Goal: Task Accomplishment & Management: Use online tool/utility

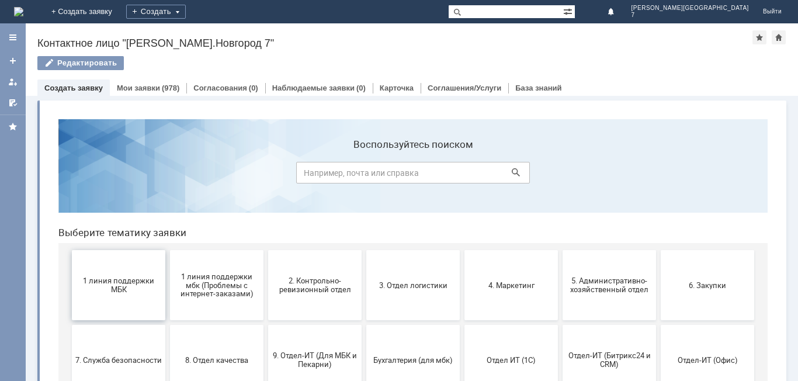
click at [141, 279] on span "1 линия поддержки МБК" at bounding box center [118, 285] width 86 height 18
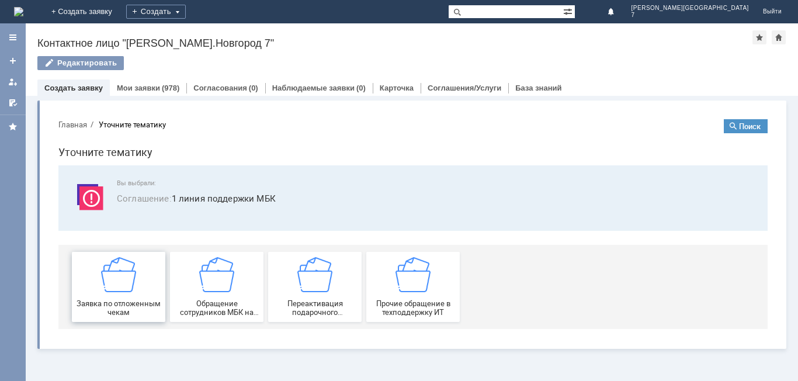
click at [138, 292] on div "Заявка по отложенным чекам" at bounding box center [118, 287] width 86 height 60
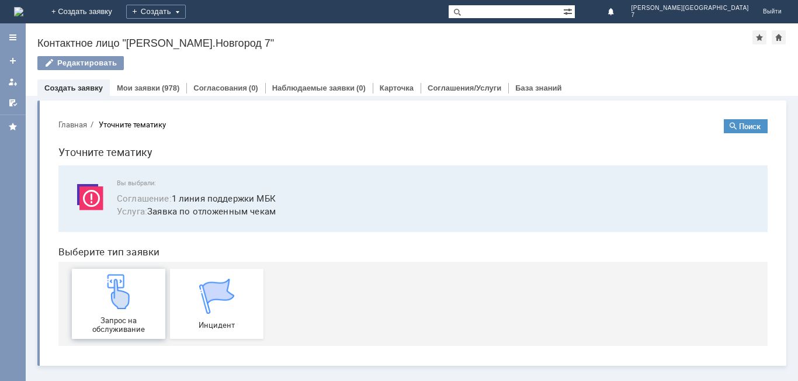
click at [106, 314] on div "Запрос на обслуживание" at bounding box center [118, 304] width 86 height 60
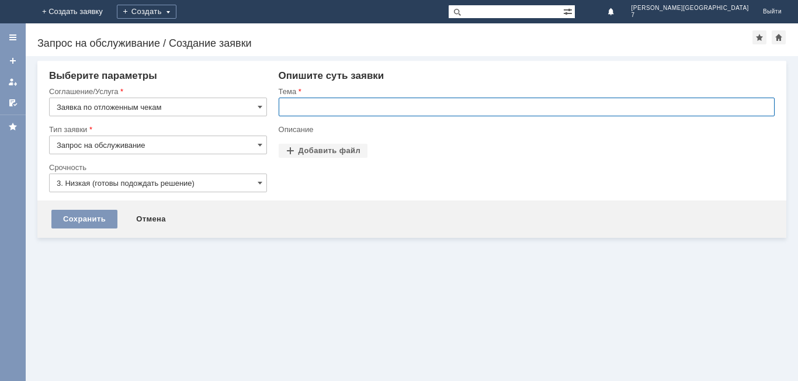
click at [387, 102] on input "text" at bounding box center [527, 107] width 496 height 19
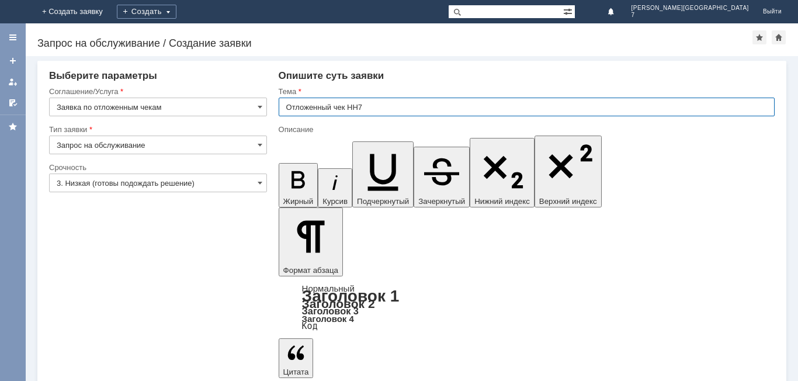
type input "Отложенный чек НН7"
